Goal: Task Accomplishment & Management: Use online tool/utility

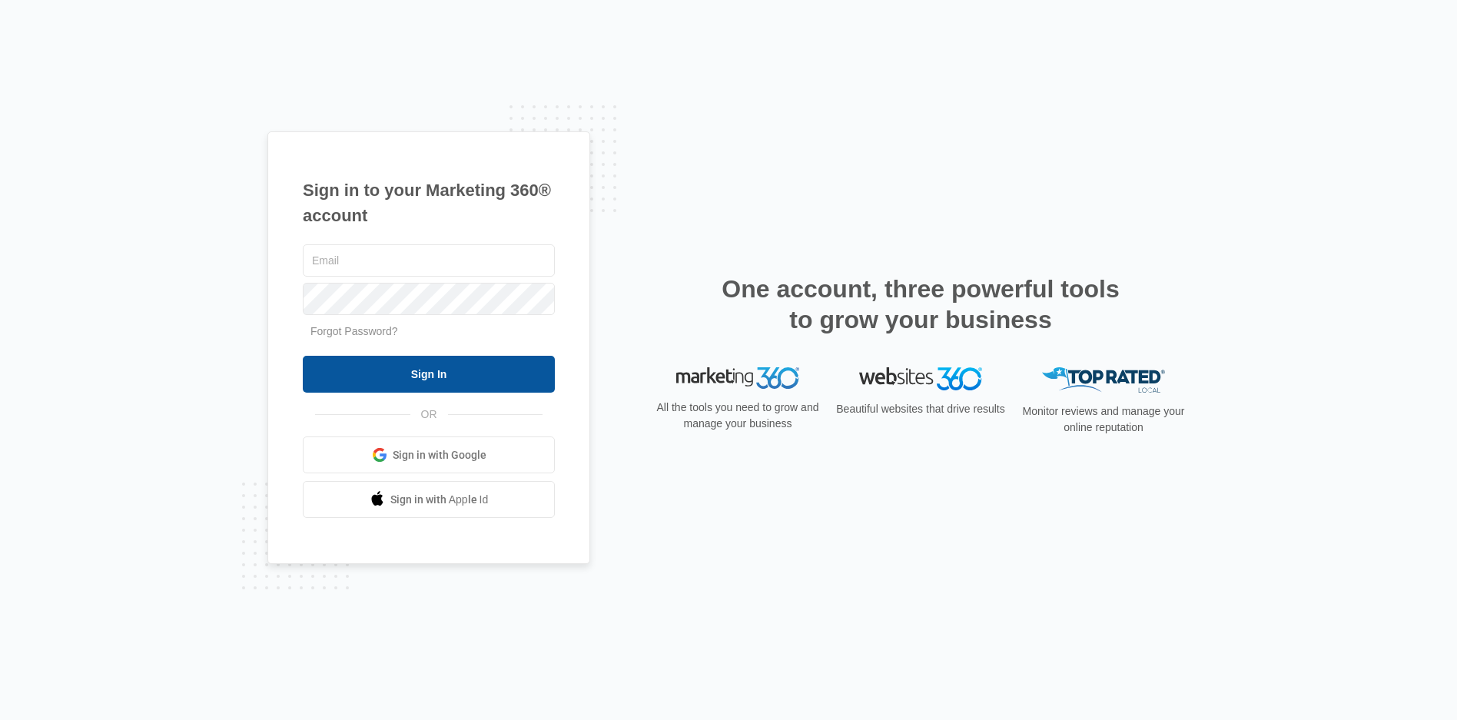
type input "[EMAIL_ADDRESS][DOMAIN_NAME]"
click at [462, 386] on input "Sign In" at bounding box center [429, 374] width 252 height 37
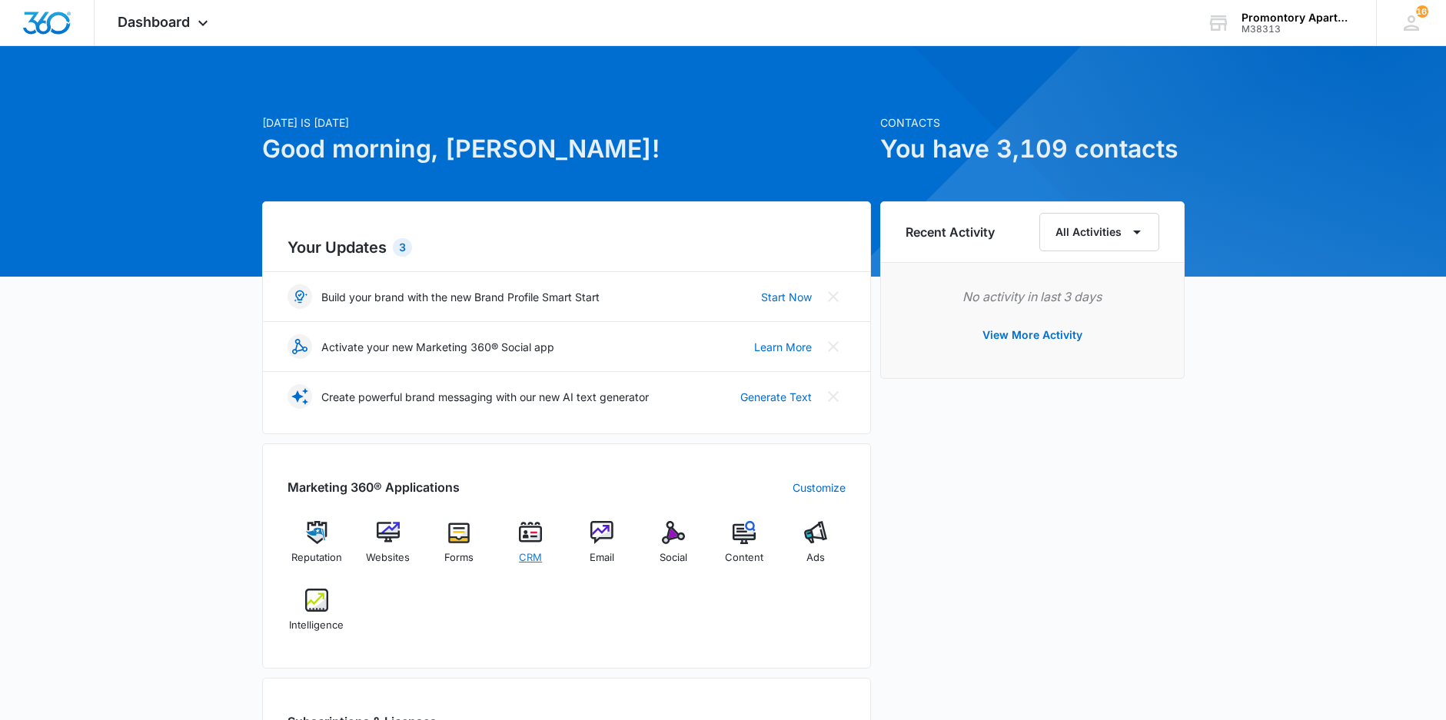
click at [530, 538] on img at bounding box center [530, 532] width 23 height 23
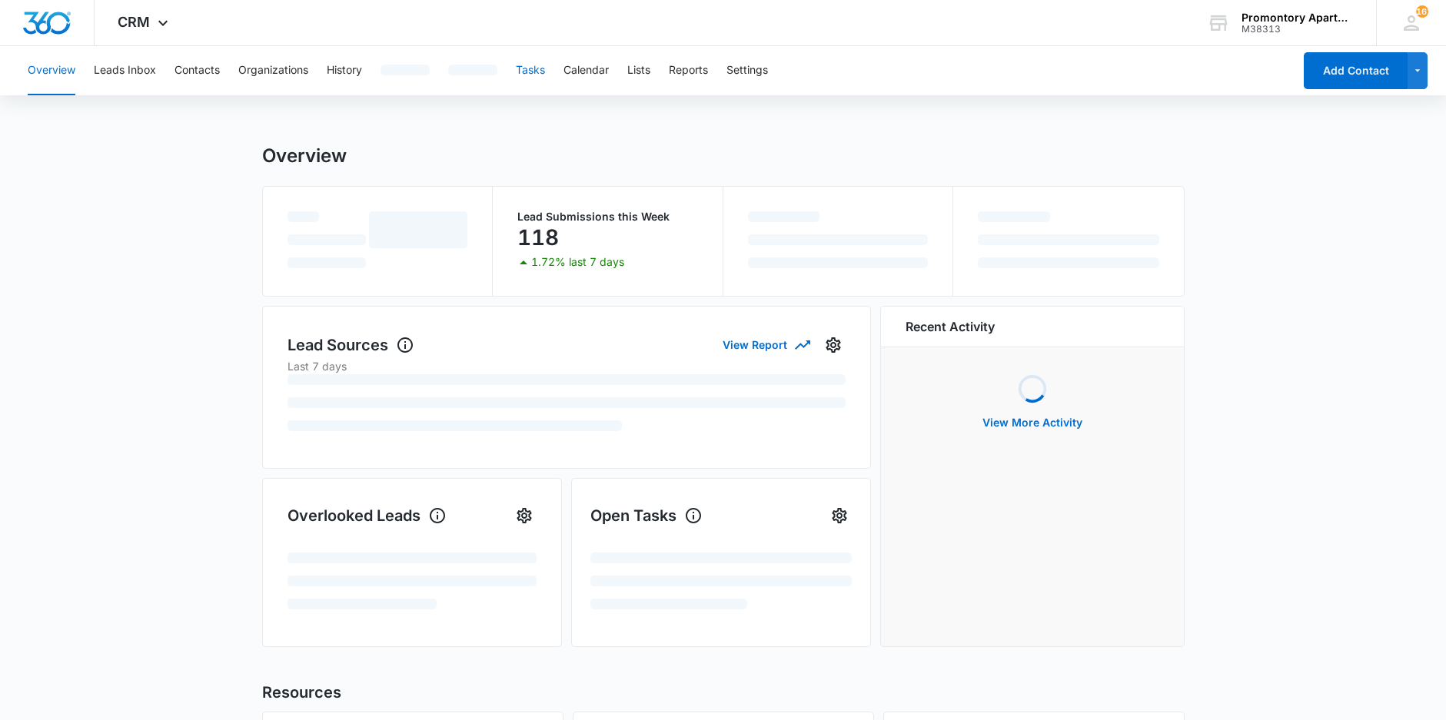
click at [536, 72] on button "Tasks" at bounding box center [530, 70] width 29 height 49
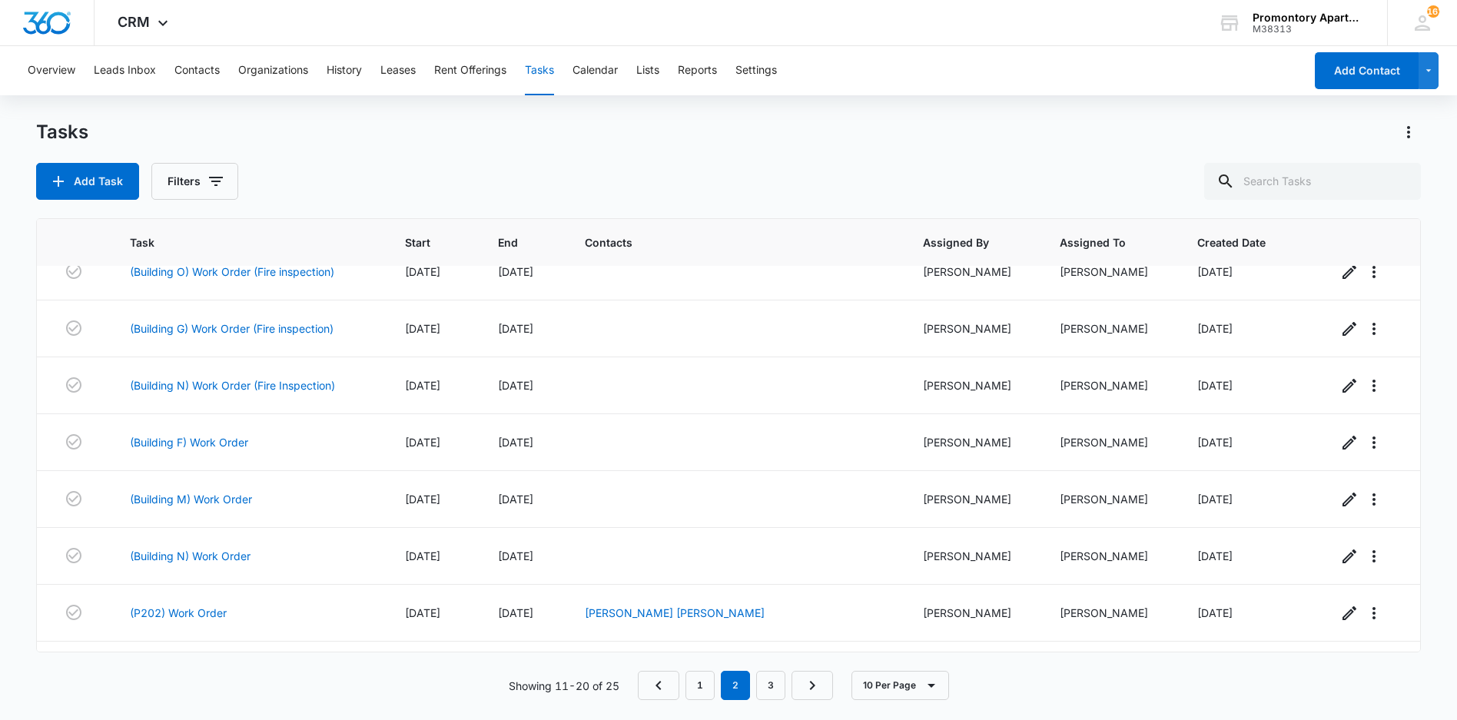
scroll to position [190, 0]
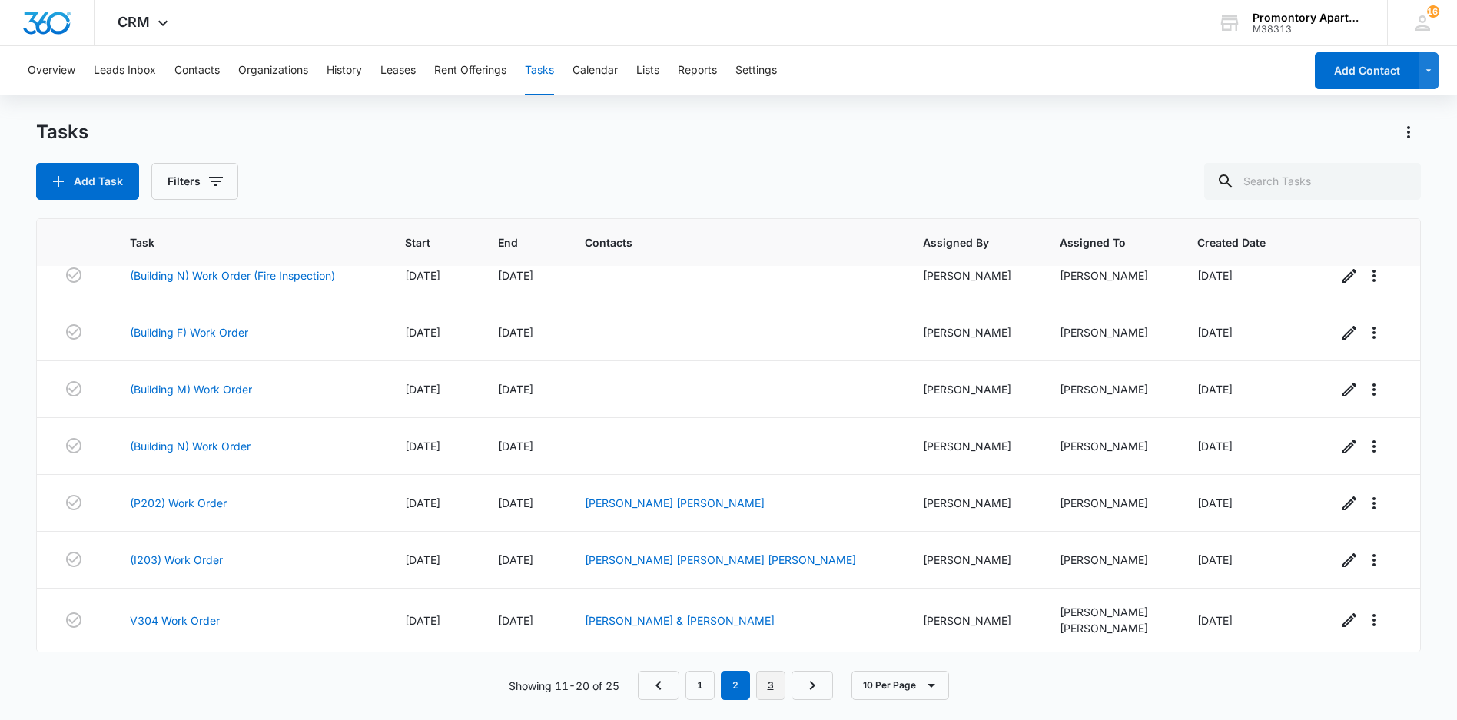
click at [770, 691] on link "3" at bounding box center [770, 685] width 29 height 29
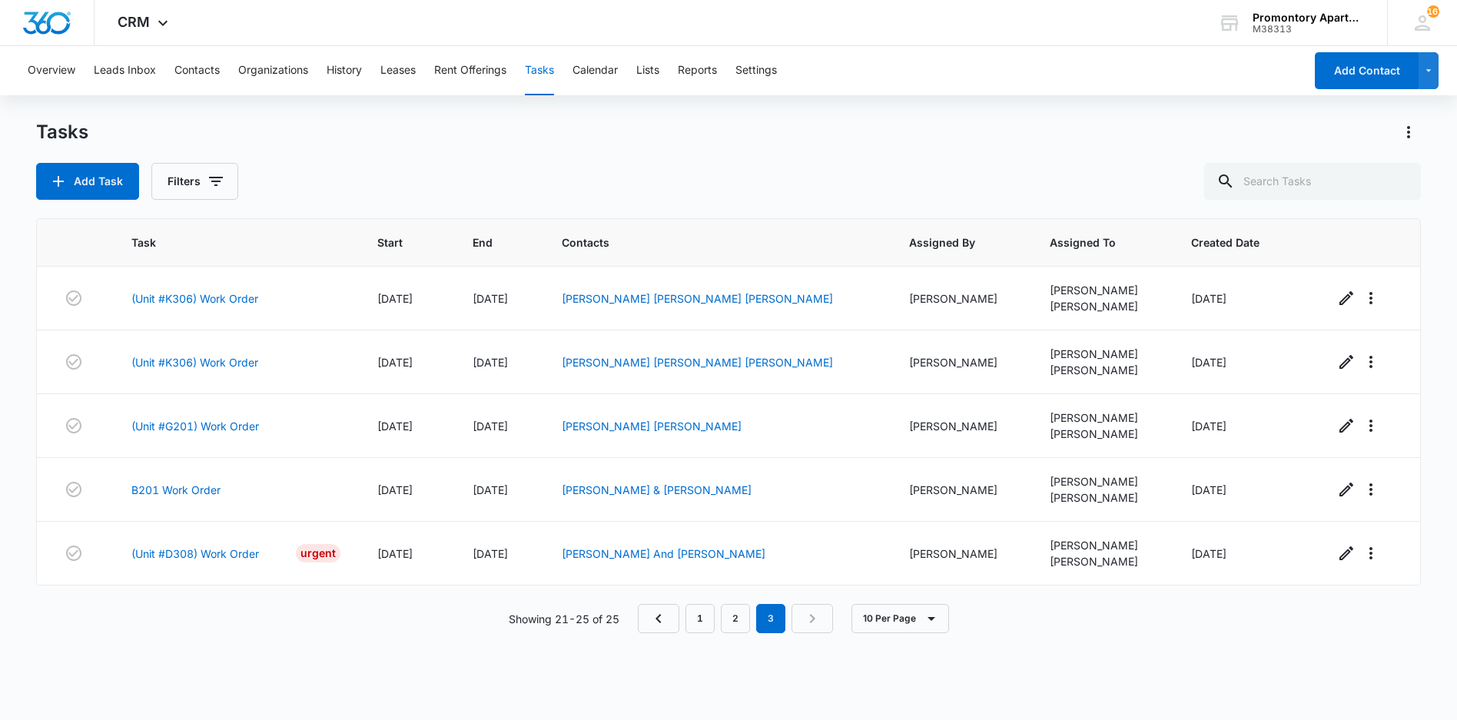
scroll to position [0, 0]
click at [236, 554] on link "(Unit #D308) Work Order" at bounding box center [195, 554] width 128 height 16
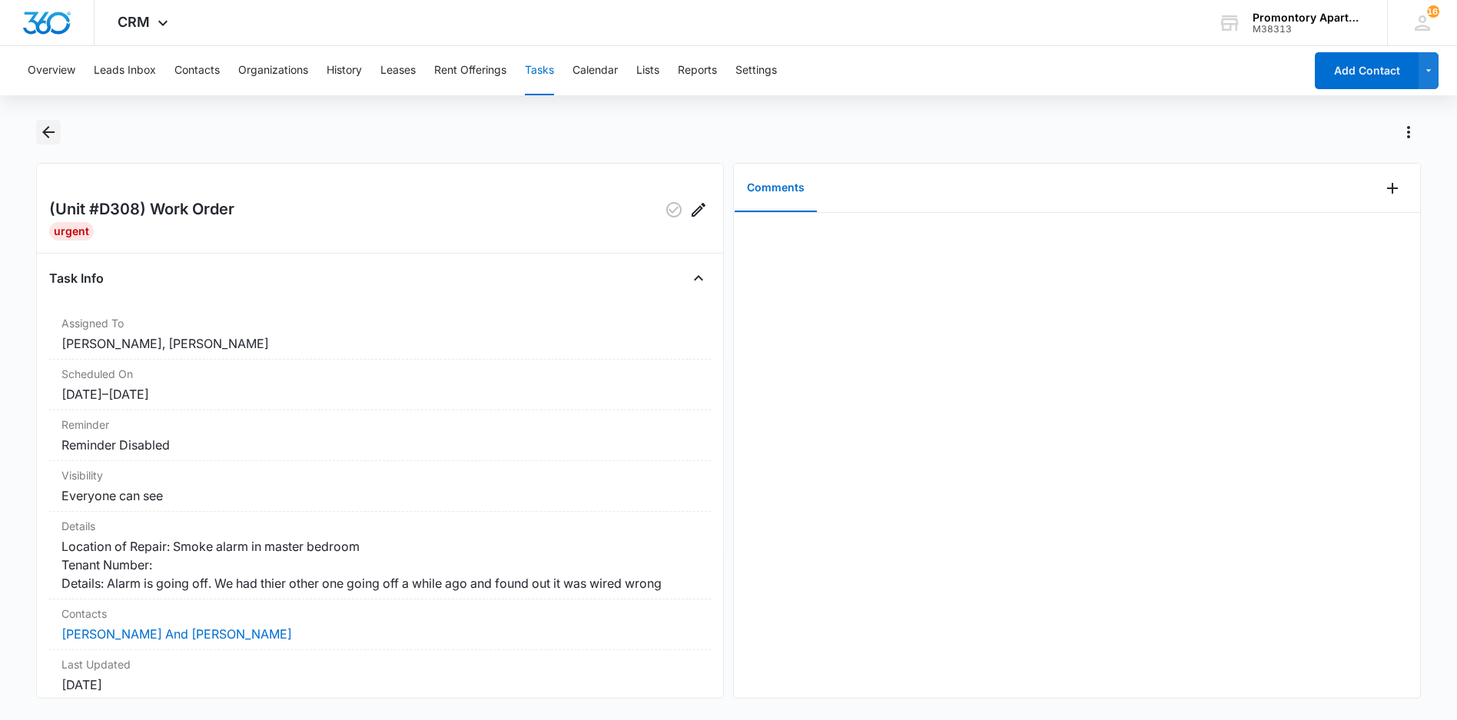
click at [51, 131] on icon "Back" at bounding box center [48, 132] width 18 height 18
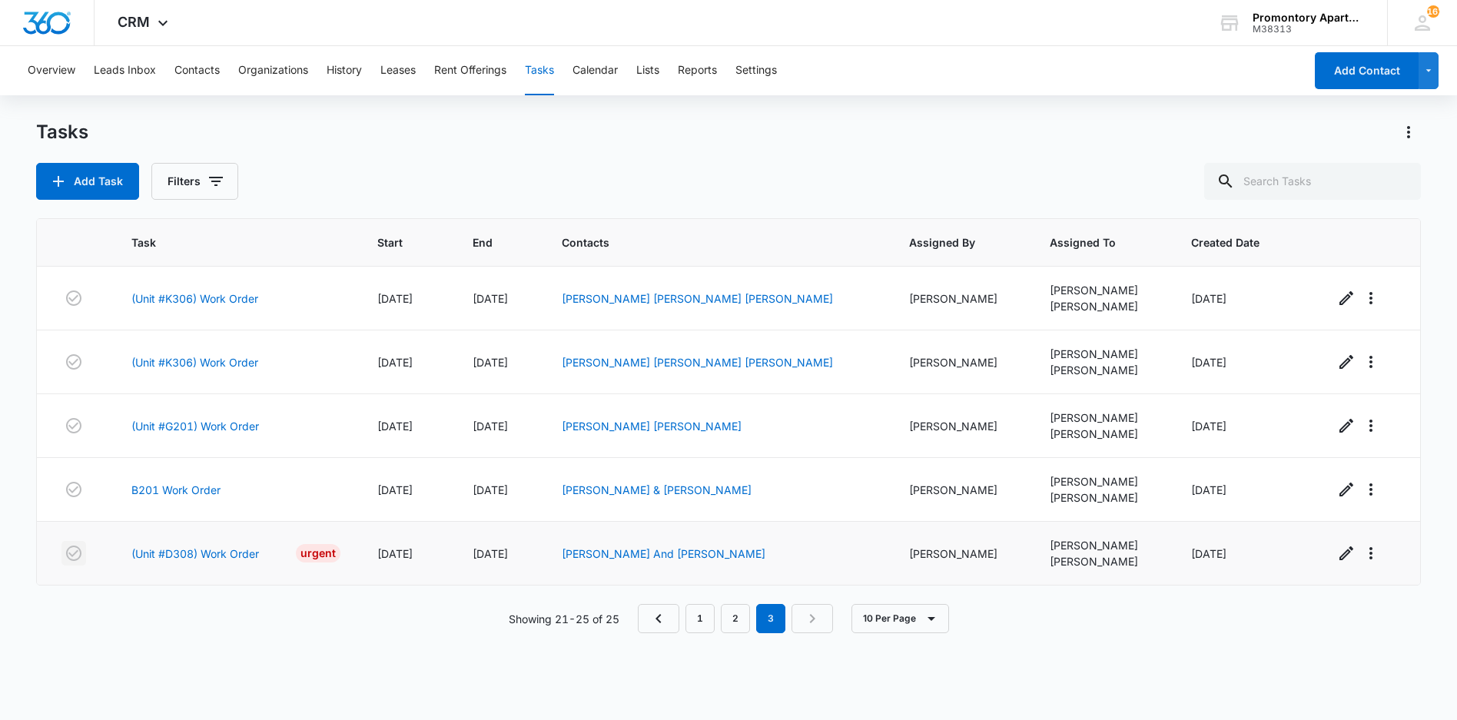
click at [74, 551] on icon "button" at bounding box center [74, 553] width 18 height 18
